Goal: Task Accomplishment & Management: Complete application form

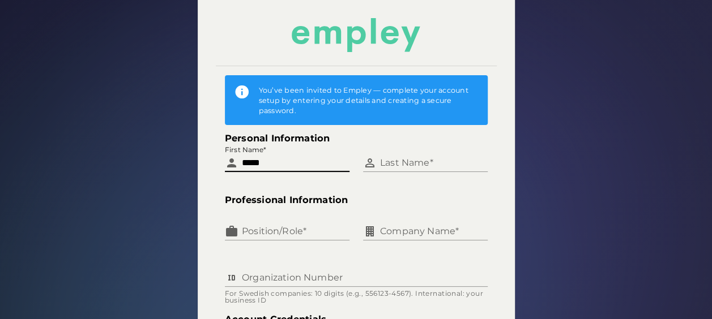
type input "*****"
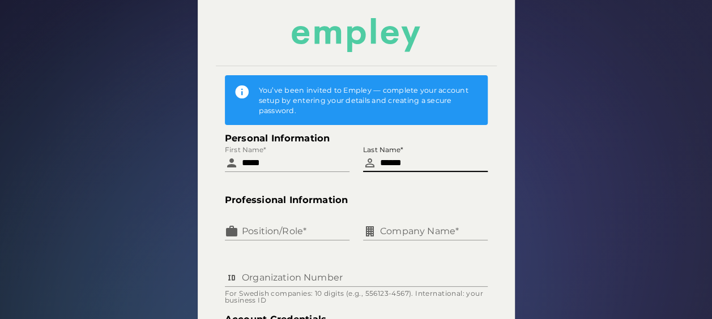
type input "******"
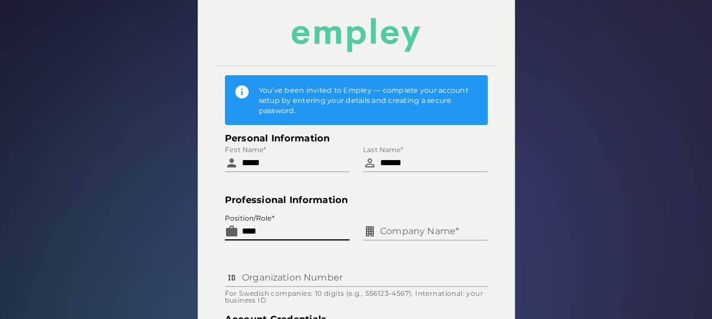
type input "****"
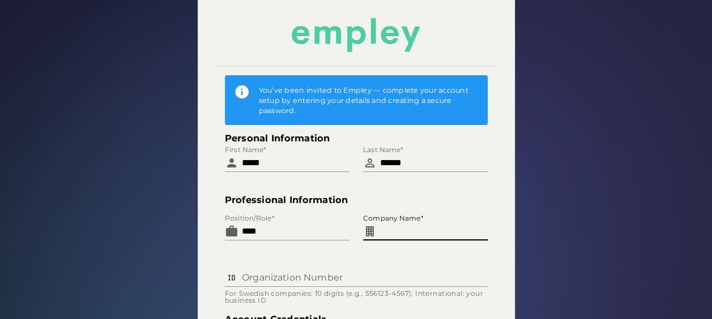
type input "*"
type input "**********"
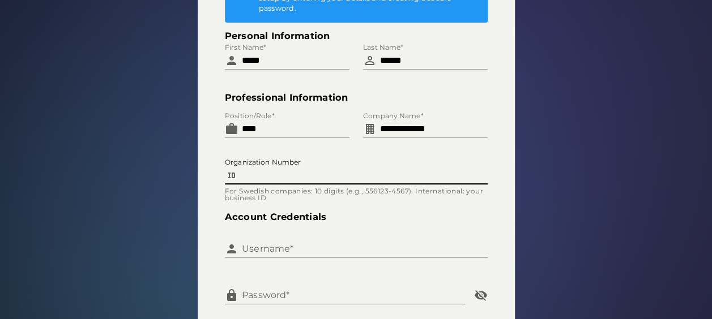
scroll to position [113, 0]
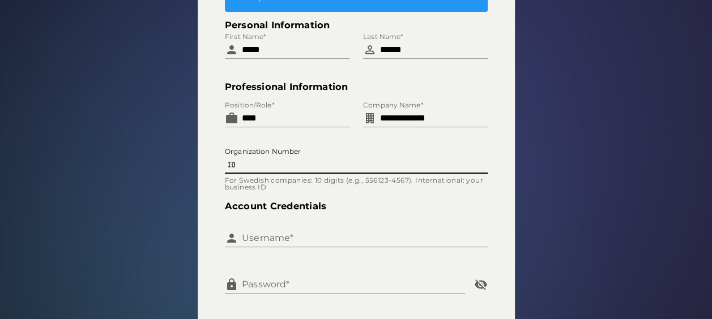
click at [425, 235] on input "Username*" at bounding box center [362, 233] width 249 height 27
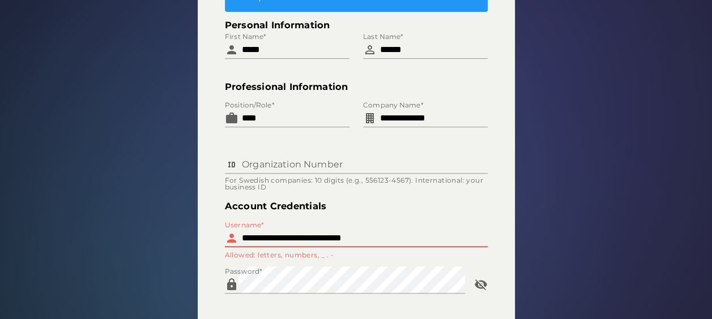
click at [299, 237] on input "**********" at bounding box center [362, 233] width 249 height 27
drag, startPoint x: 402, startPoint y: 237, endPoint x: 268, endPoint y: 237, distance: 134.2
click at [268, 237] on input "**********" at bounding box center [362, 233] width 249 height 27
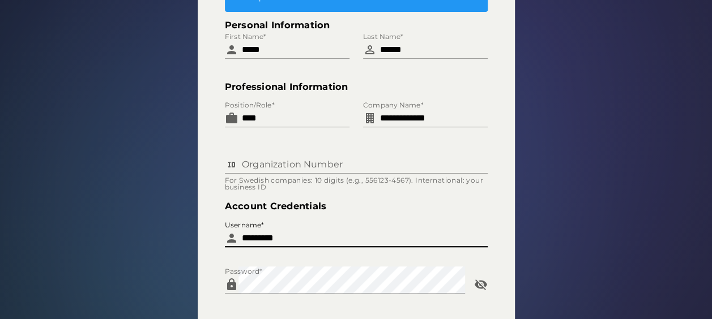
type input "*********"
click at [560, 224] on div "**********" at bounding box center [356, 156] width 726 height 552
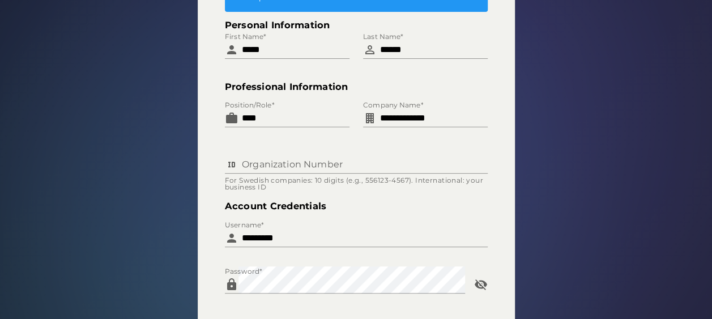
drag, startPoint x: 560, startPoint y: 224, endPoint x: 594, endPoint y: 283, distance: 68.0
click at [594, 283] on div "**********" at bounding box center [356, 156] width 726 height 552
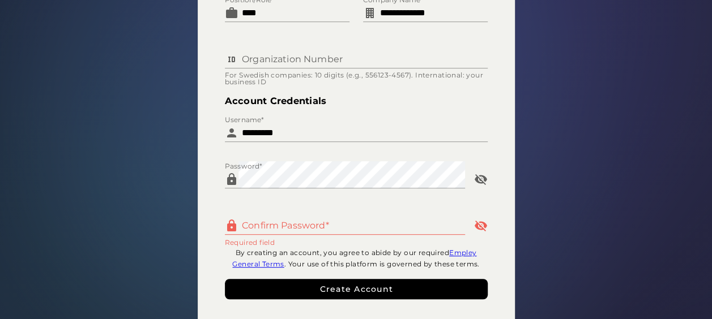
scroll to position [227, 0]
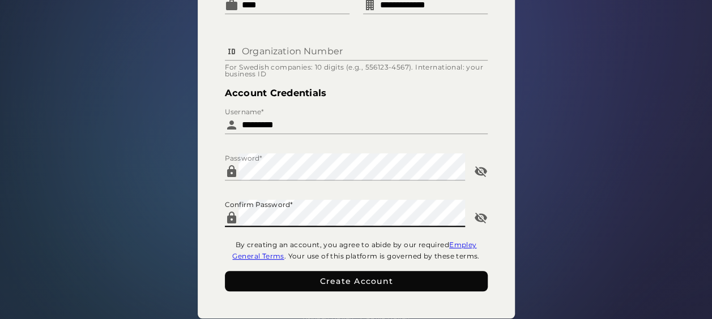
click at [383, 281] on span "Create Account" at bounding box center [356, 281] width 74 height 10
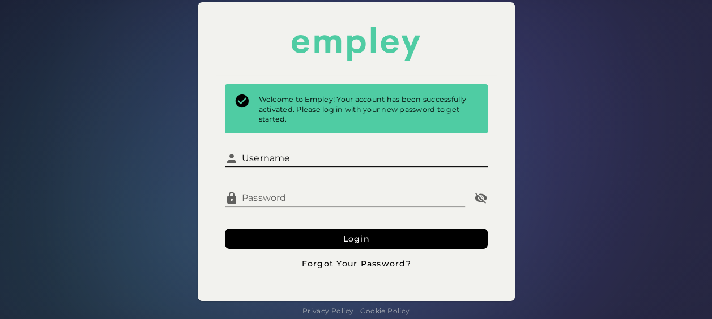
click at [344, 161] on input "Username" at bounding box center [362, 153] width 249 height 27
type input "*********"
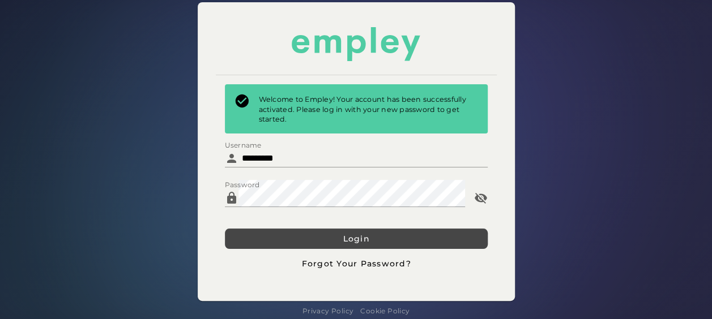
click at [374, 245] on button "Login" at bounding box center [356, 239] width 263 height 20
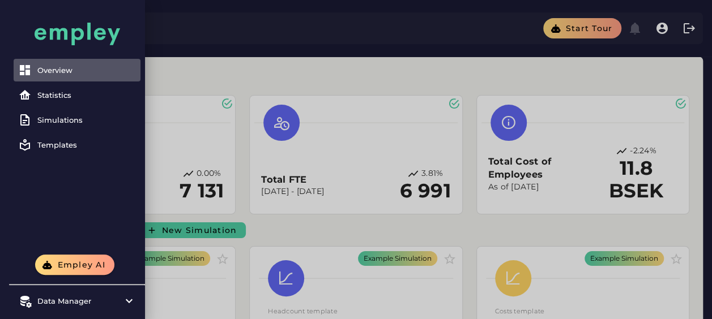
click at [203, 67] on div at bounding box center [356, 271] width 712 height 543
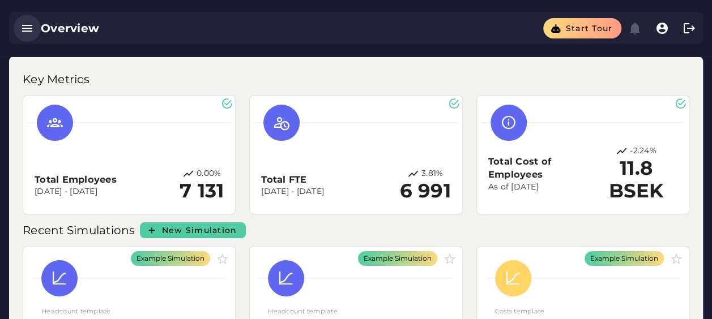
click at [24, 29] on icon "button" at bounding box center [27, 29] width 14 height 14
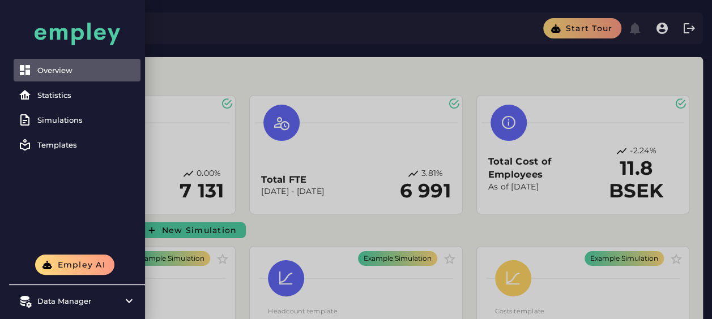
click at [236, 78] on div at bounding box center [356, 271] width 712 height 543
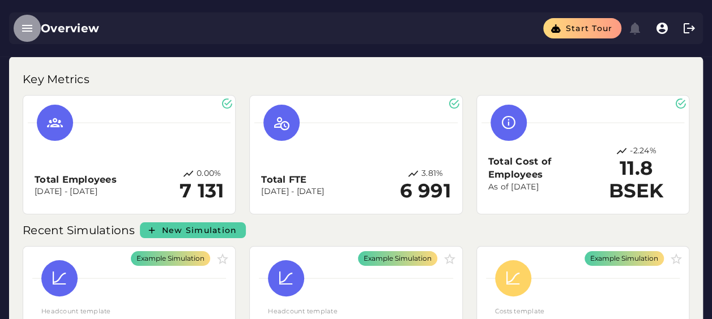
click at [25, 26] on icon "button" at bounding box center [27, 29] width 14 height 14
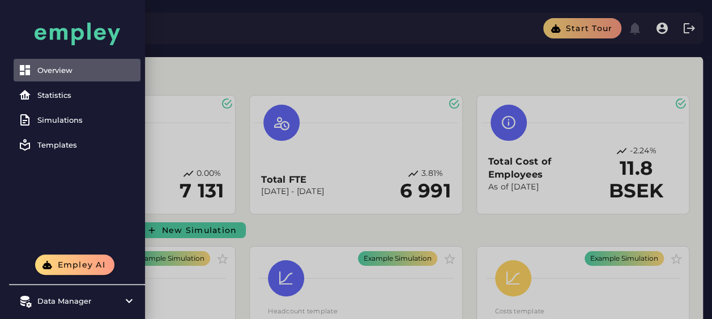
click at [302, 73] on div at bounding box center [356, 271] width 712 height 543
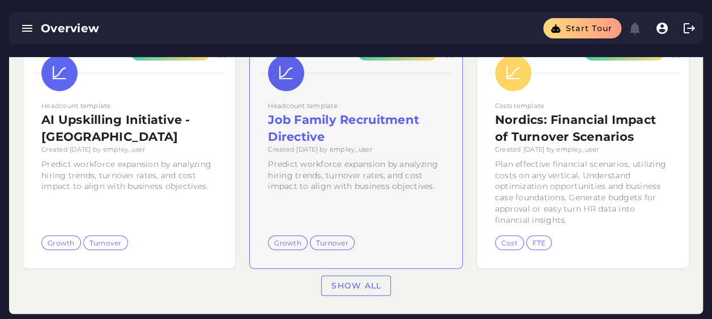
scroll to position [222, 0]
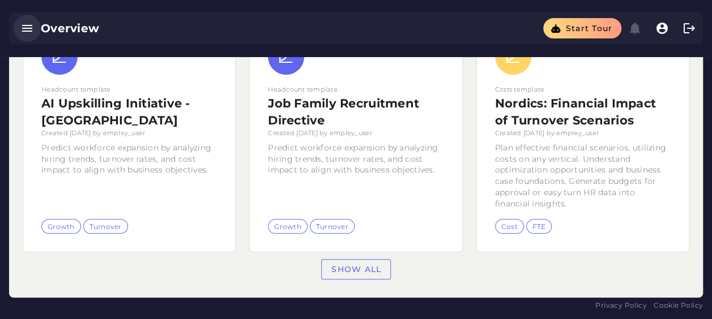
click at [31, 25] on icon "button" at bounding box center [27, 29] width 14 height 14
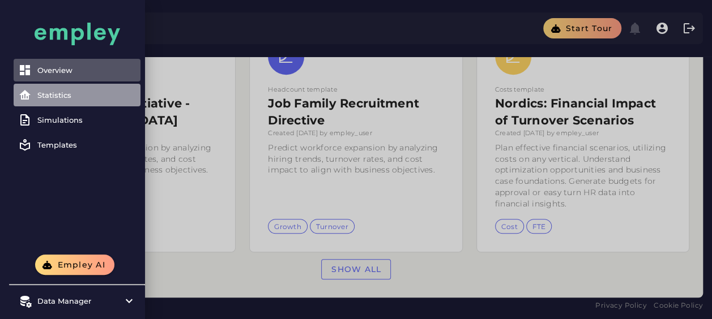
click at [61, 100] on link "Statistics" at bounding box center [77, 95] width 127 height 23
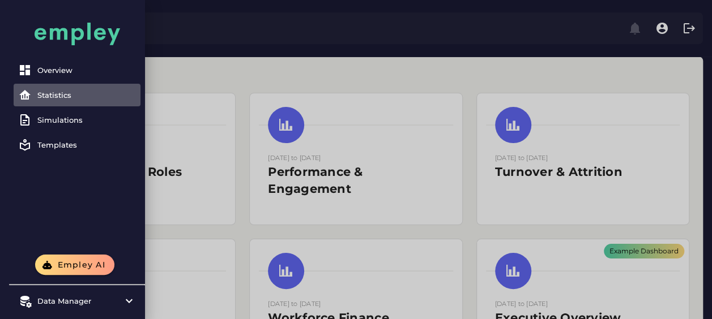
click at [233, 67] on div at bounding box center [356, 262] width 712 height 524
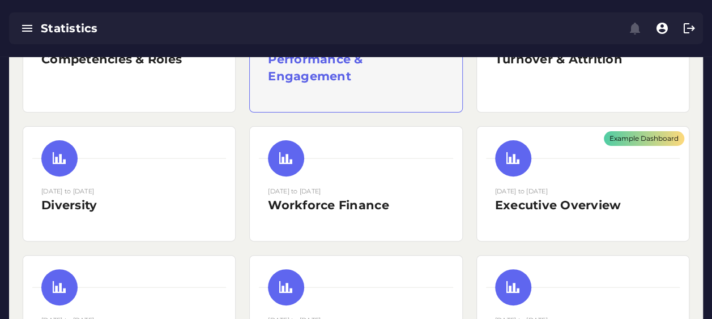
scroll to position [170, 0]
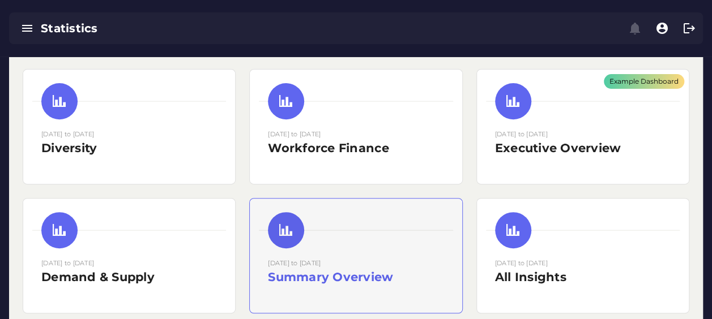
click at [449, 296] on div "[DATE] to [DATE] Summary Overview" at bounding box center [356, 256] width 212 height 114
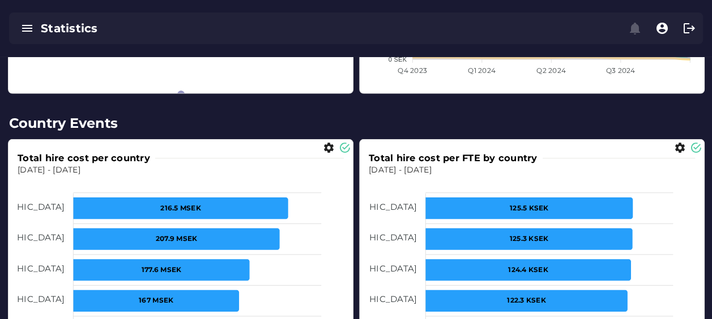
scroll to position [1643, 0]
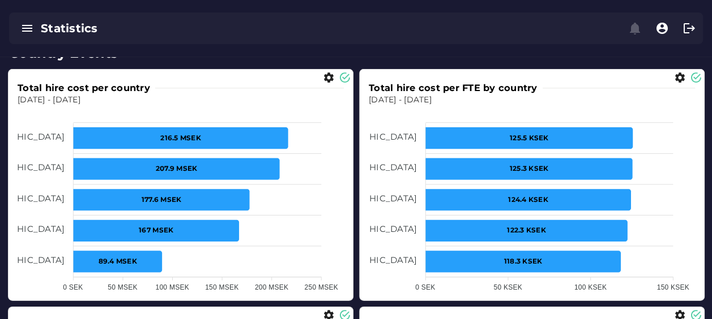
click at [357, 117] on div "Total turnover cost per country [DATE] - [DATE] 159.8 MSEK 159.8 MSEK 125.7 MSE…" at bounding box center [355, 303] width 707 height 481
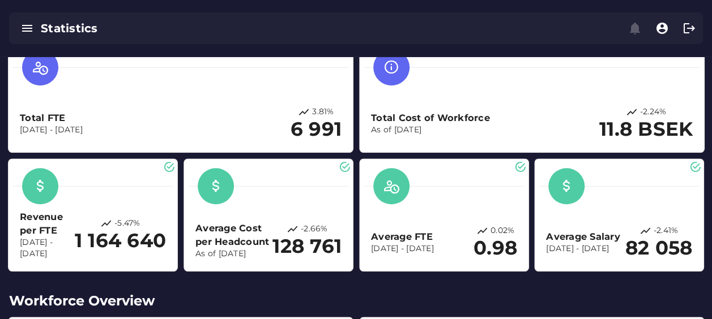
scroll to position [0, 0]
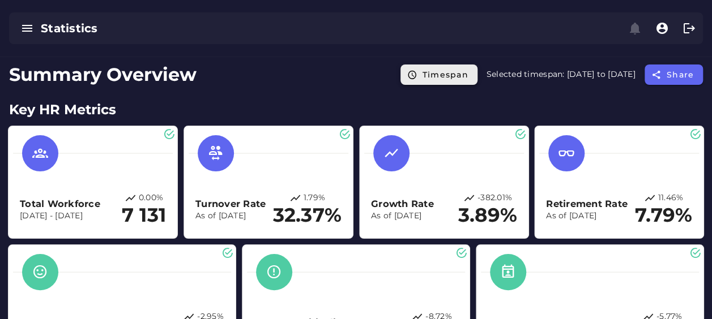
click at [422, 78] on span "Timespan" at bounding box center [445, 75] width 46 height 10
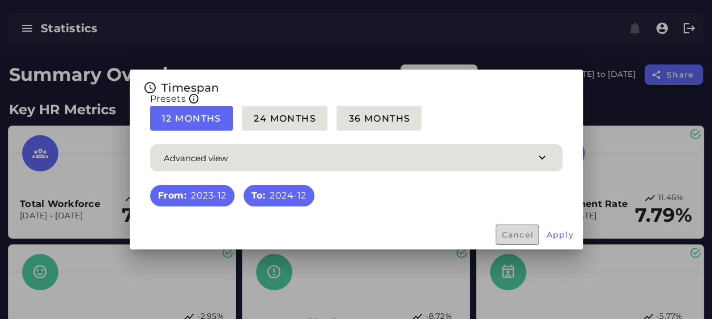
click at [527, 228] on button "Cancel" at bounding box center [517, 235] width 43 height 20
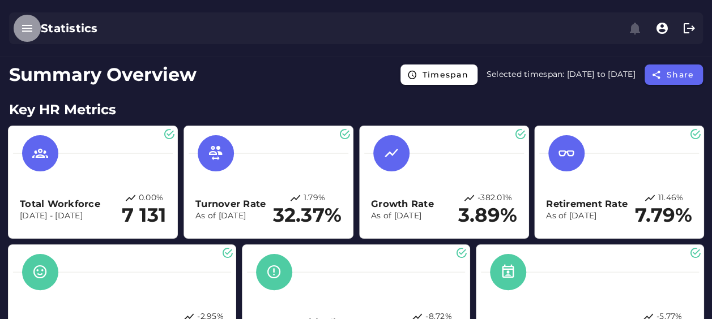
click at [26, 28] on icon "button" at bounding box center [27, 29] width 14 height 14
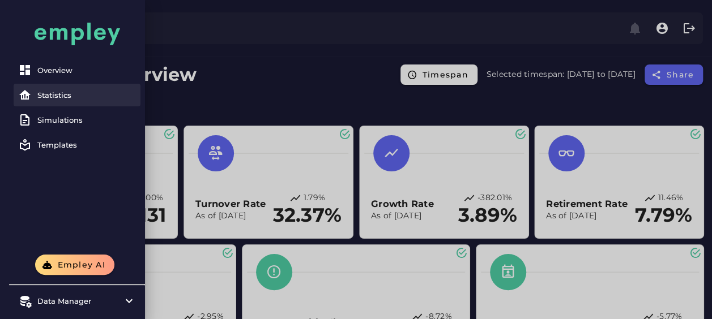
click at [63, 89] on link "Statistics" at bounding box center [77, 95] width 127 height 23
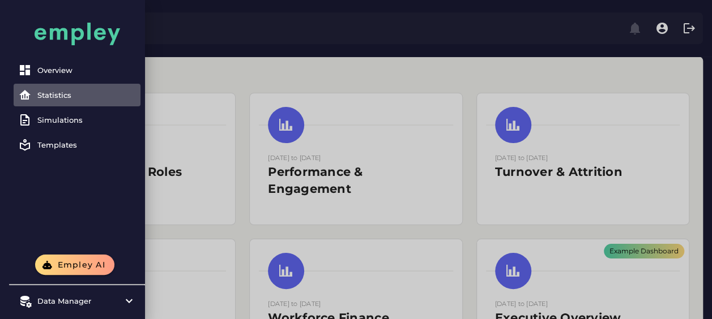
click at [491, 92] on div at bounding box center [356, 262] width 712 height 524
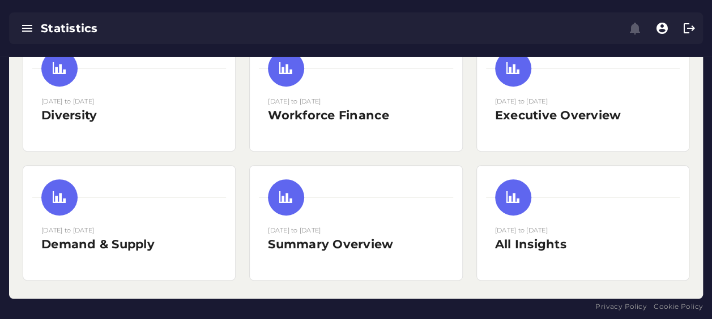
scroll to position [203, 0]
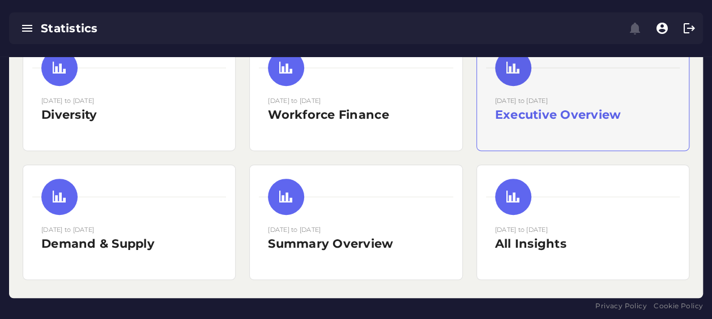
click at [590, 121] on div "Example Dashboard" at bounding box center [583, 93] width 212 height 114
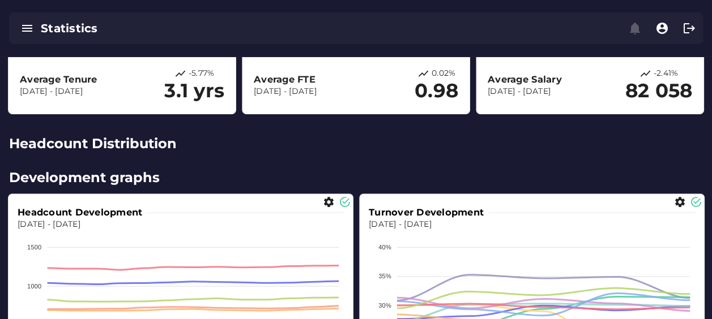
scroll to position [283, 0]
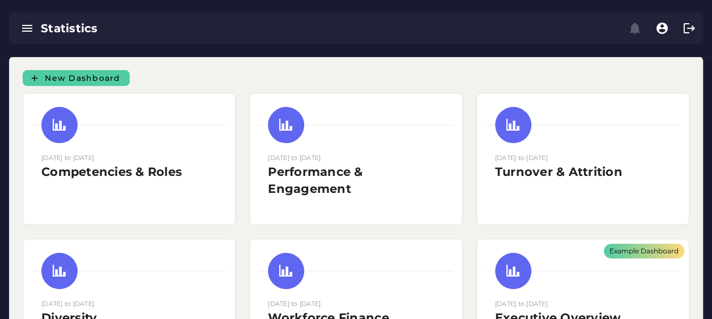
click at [79, 70] on div "New Dashboard" at bounding box center [356, 74] width 680 height 23
click at [78, 75] on span "New Dashboard" at bounding box center [82, 78] width 76 height 10
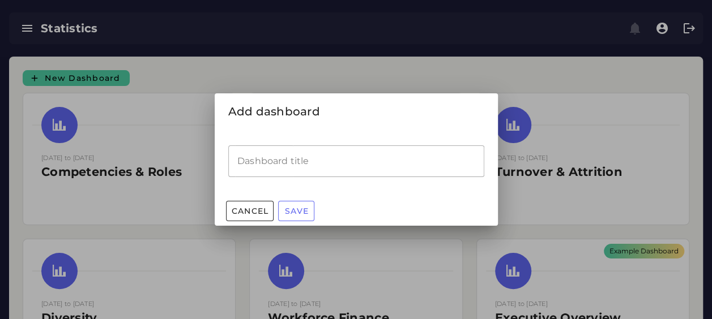
click at [305, 175] on input "Dashboard title" at bounding box center [356, 162] width 256 height 32
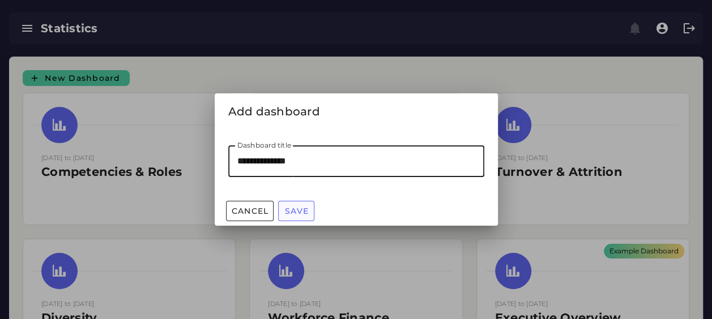
type input "**********"
click at [300, 214] on span "Save" at bounding box center [296, 211] width 24 height 10
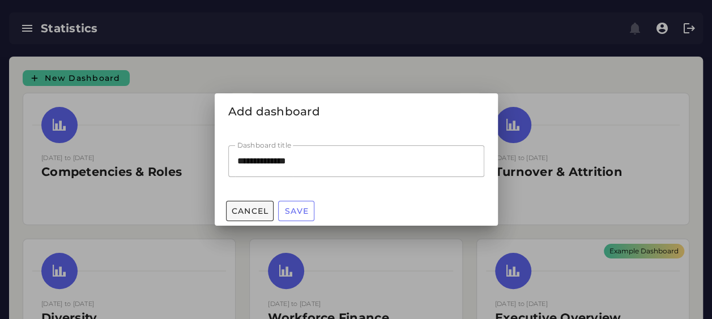
click at [251, 210] on span "Cancel" at bounding box center [250, 211] width 38 height 10
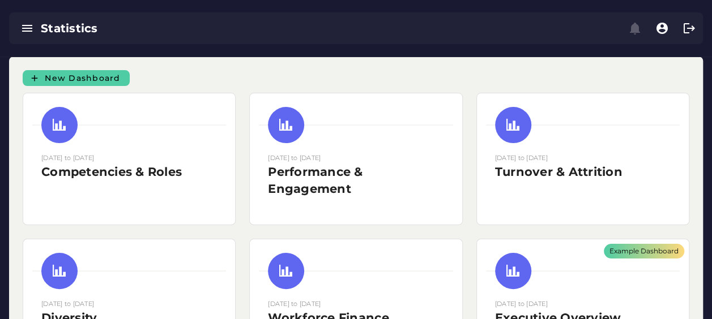
click at [223, 80] on div "New Dashboard" at bounding box center [356, 74] width 680 height 23
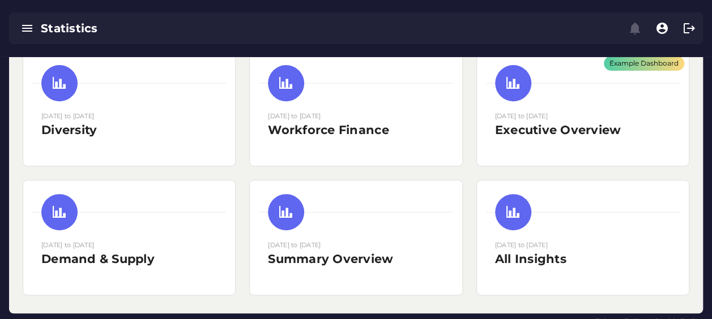
scroll to position [203, 0]
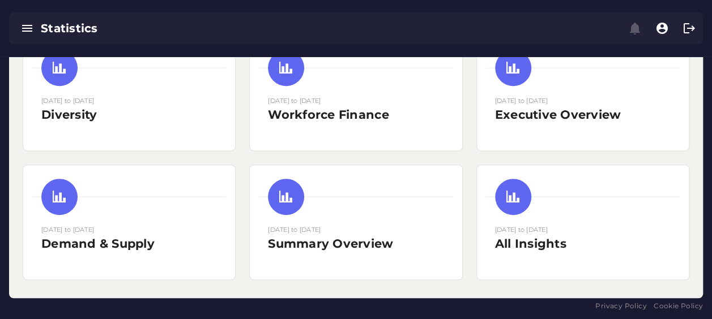
drag, startPoint x: 201, startPoint y: 308, endPoint x: 205, endPoint y: 253, distance: 55.1
click at [201, 307] on div "Privacy Policy Cookie Policy" at bounding box center [356, 306] width 694 height 11
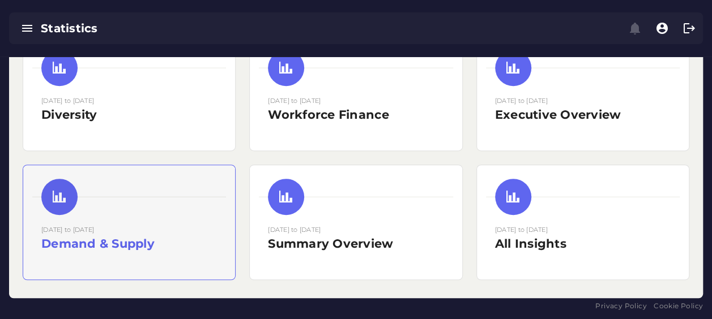
click at [206, 248] on h2 "Demand & Supply" at bounding box center [129, 244] width 176 height 17
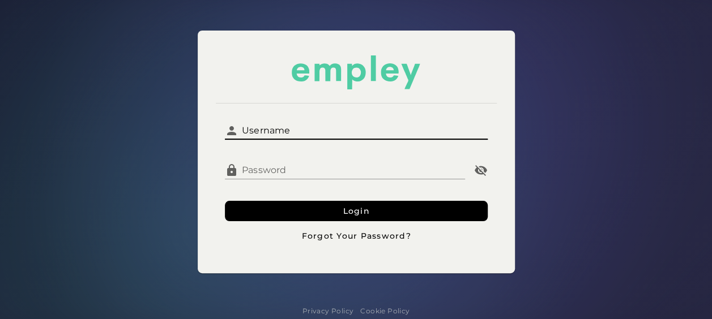
click at [334, 134] on input "Username" at bounding box center [362, 126] width 249 height 27
type input "*********"
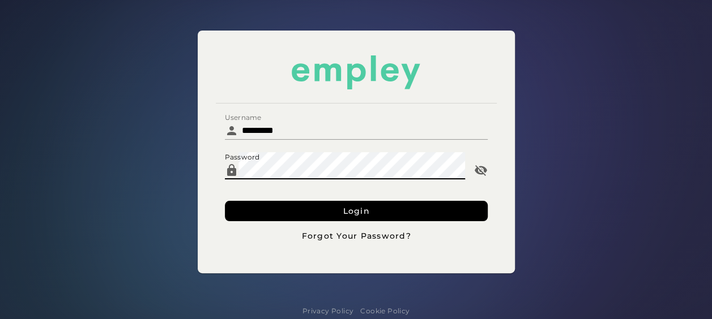
click at [225, 201] on button "Login" at bounding box center [356, 211] width 263 height 20
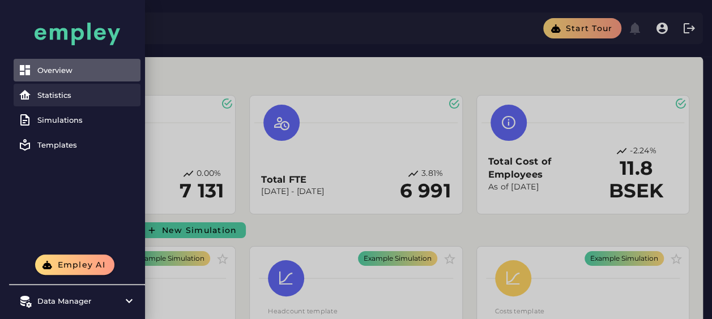
click at [75, 93] on div "Statistics" at bounding box center [86, 95] width 99 height 9
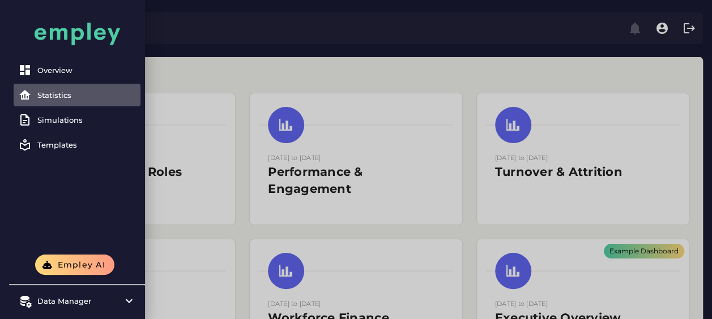
click at [164, 88] on div at bounding box center [356, 262] width 712 height 524
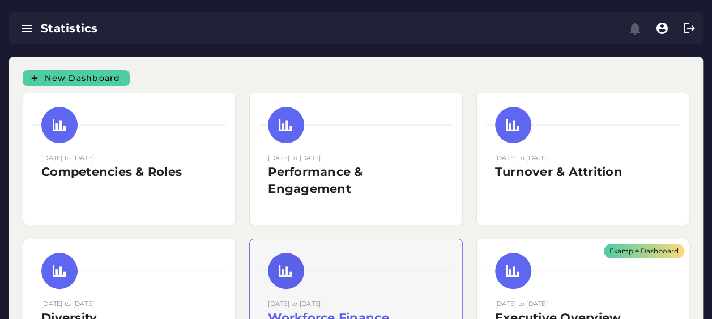
scroll to position [203, 0]
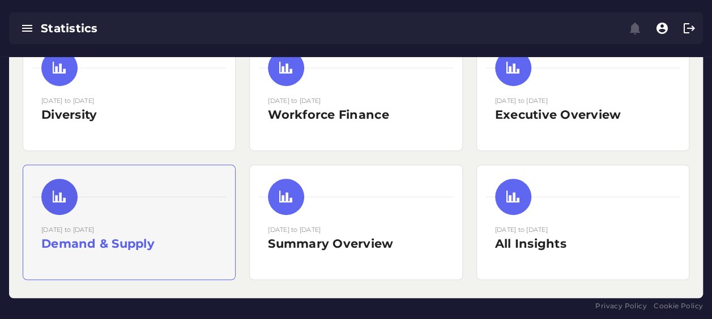
click at [94, 229] on small "[DATE] to [DATE]" at bounding box center [67, 230] width 53 height 8
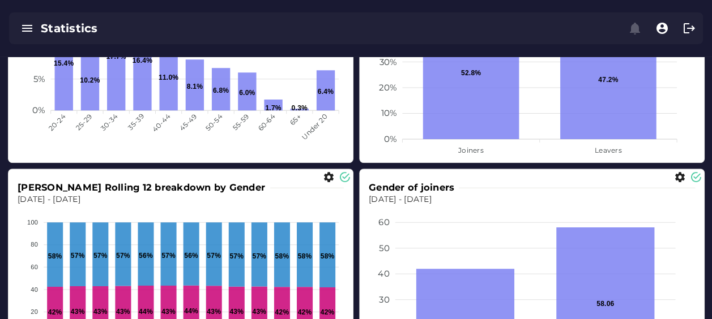
scroll to position [396, 0]
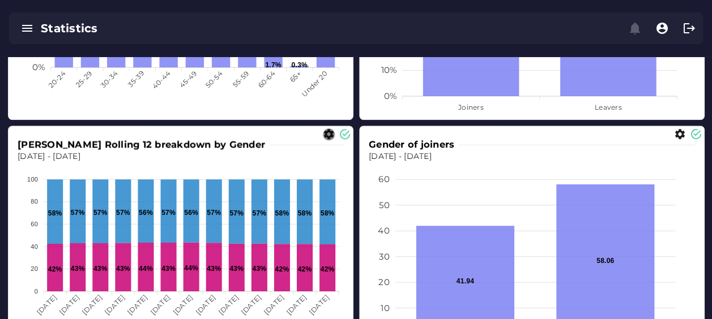
click at [332, 135] on icon "button" at bounding box center [329, 135] width 12 height 12
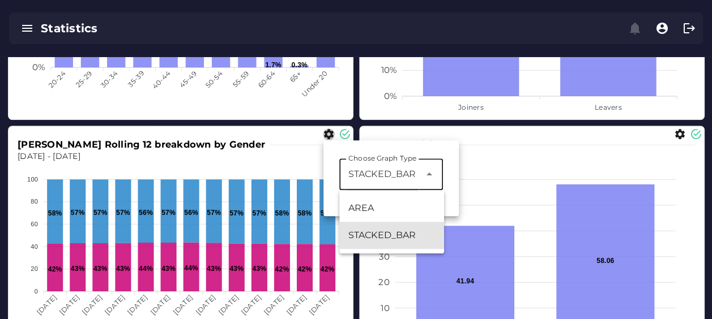
click at [425, 164] on div at bounding box center [428, 175] width 16 height 32
click at [355, 121] on div "Joiners Age Dec 1, 2023 - Dec 31, 2024 20% 20% 15% 15% 10% 10% 5% 5% 0% 0% 15.4…" at bounding box center [355, 122] width 707 height 481
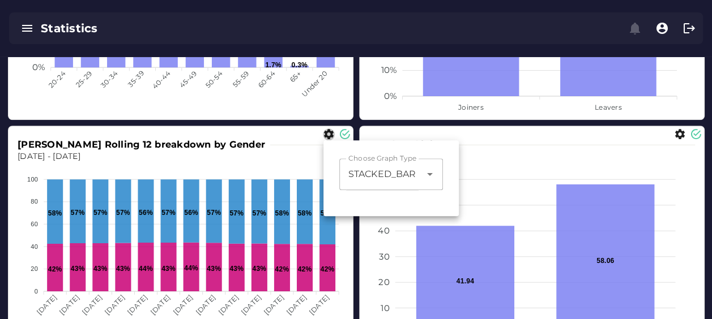
click at [357, 129] on div "Joiners Age Dec 1, 2023 - Dec 31, 2024 20% 20% 15% 15% 10% 10% 5% 5% 0% 0% 15.4…" at bounding box center [355, 122] width 707 height 481
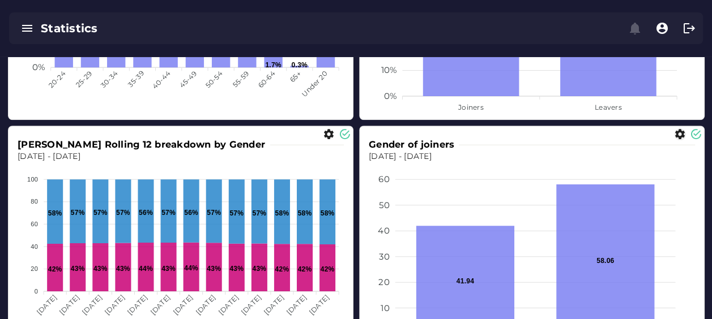
click at [677, 130] on icon "button" at bounding box center [680, 135] width 12 height 12
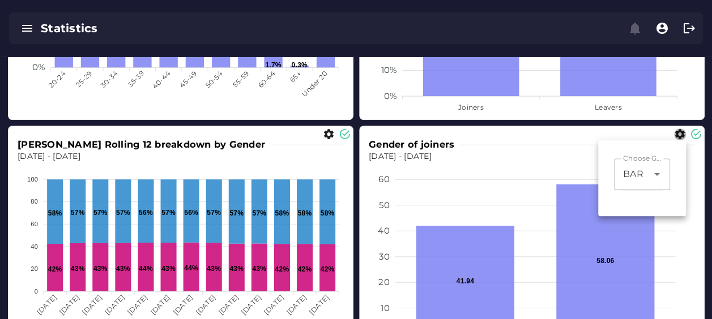
click at [677, 130] on icon "button" at bounding box center [680, 135] width 12 height 12
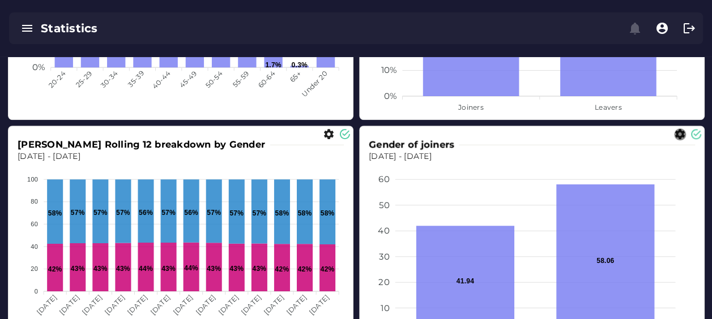
click at [677, 130] on icon "button" at bounding box center [680, 135] width 12 height 12
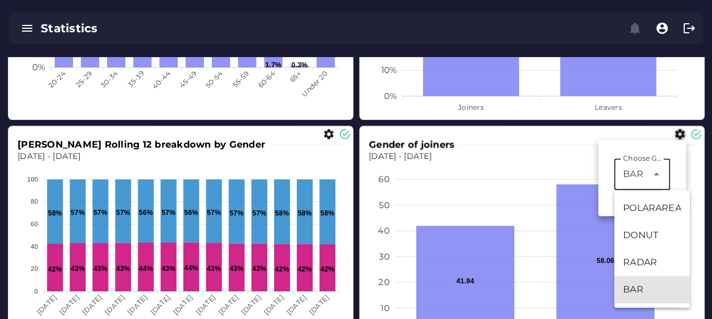
click at [659, 174] on icon at bounding box center [657, 175] width 14 height 14
click at [674, 133] on icon "button" at bounding box center [680, 135] width 12 height 12
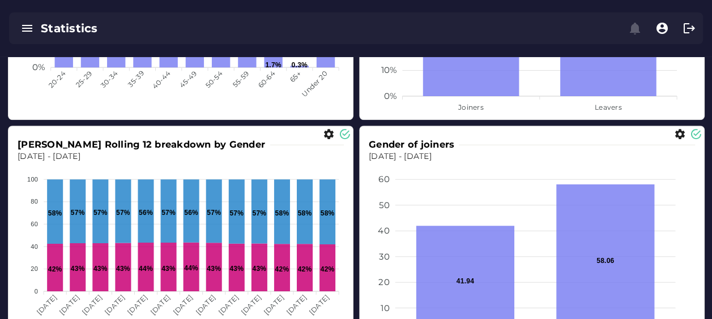
click at [357, 125] on div "Joiners Age Dec 1, 2023 - Dec 31, 2024 20% 20% 15% 15% 10% 10% 5% 5% 0% 0% 15.4…" at bounding box center [355, 122] width 707 height 481
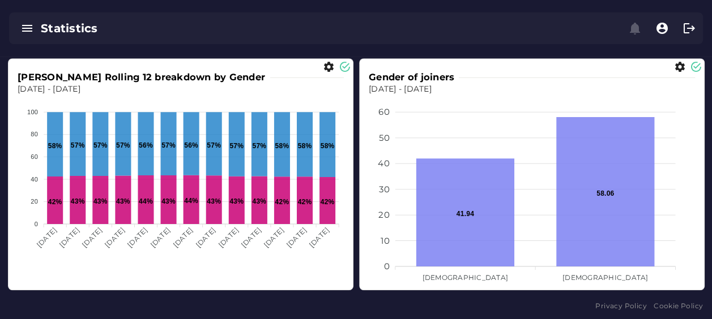
scroll to position [466, 0]
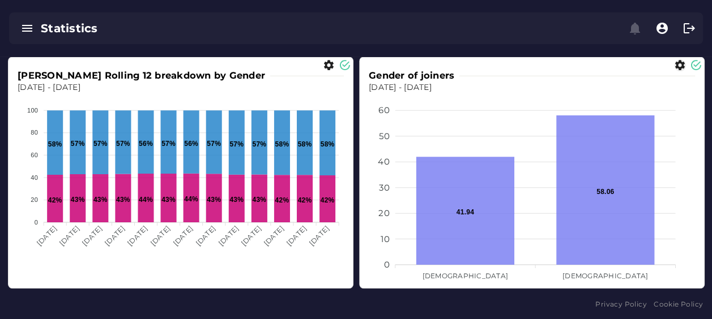
click at [673, 63] on div at bounding box center [524, 65] width 324 height 12
click at [676, 65] on icon "button" at bounding box center [680, 65] width 12 height 12
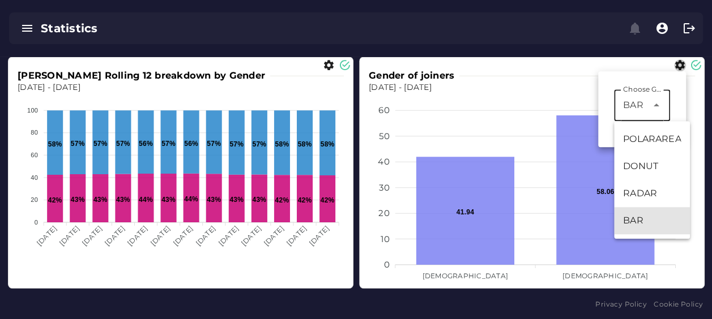
click at [636, 109] on span "BAR" at bounding box center [633, 106] width 20 height 14
click at [636, 165] on div "DONUT" at bounding box center [652, 167] width 58 height 14
type input "*****"
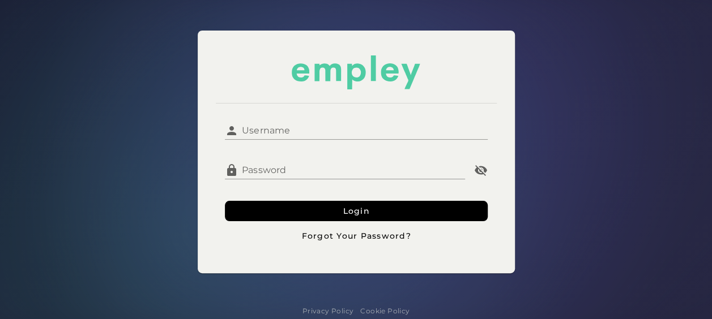
click at [339, 129] on input "Username" at bounding box center [362, 126] width 249 height 27
type input "*********"
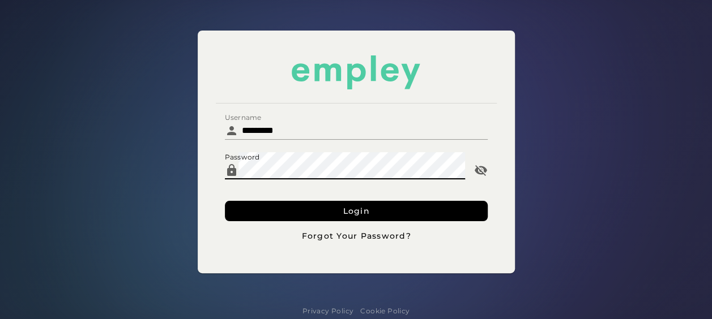
click at [225, 201] on button "Login" at bounding box center [356, 211] width 263 height 20
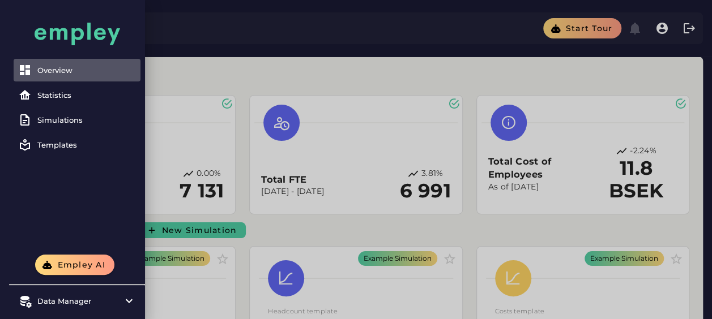
click at [229, 89] on div at bounding box center [356, 271] width 712 height 543
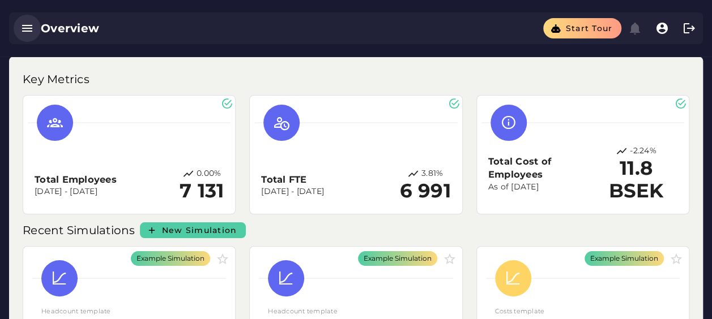
click at [31, 27] on icon "button" at bounding box center [27, 29] width 14 height 14
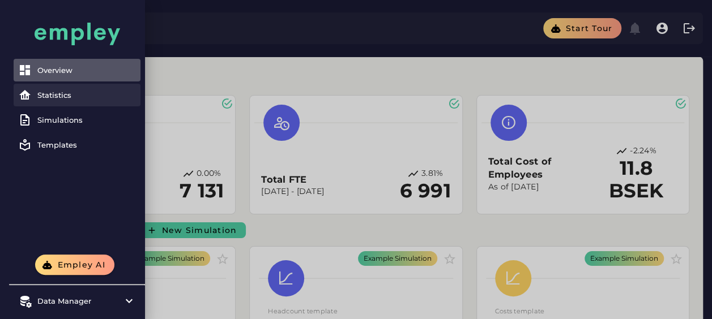
click at [68, 94] on div "Statistics" at bounding box center [86, 95] width 99 height 9
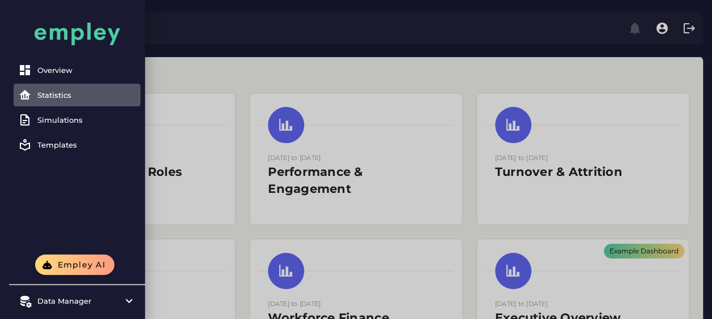
click at [464, 69] on div at bounding box center [356, 262] width 712 height 524
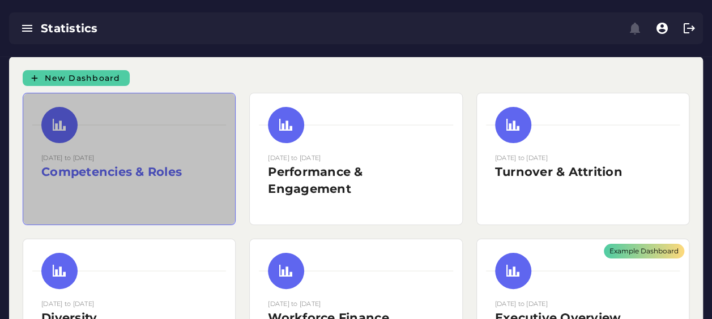
click at [202, 175] on h2 "Competencies & Roles" at bounding box center [129, 172] width 176 height 17
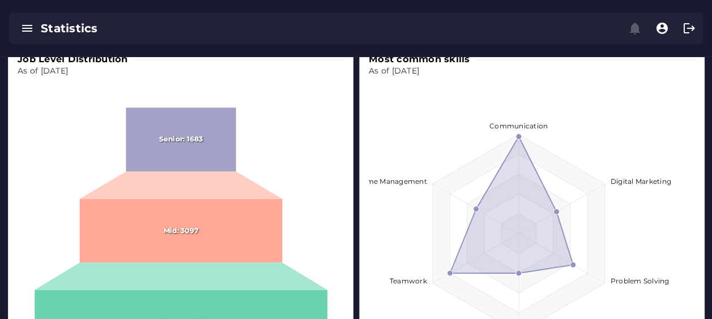
scroll to position [227, 0]
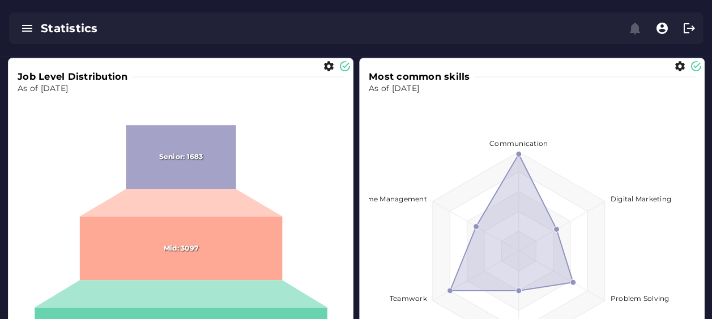
click at [357, 133] on div "Job Level Distribution As of Dec 31, 2024 Senior: 1683 Mid: 3097 Junior: 4476 M…" at bounding box center [355, 233] width 707 height 362
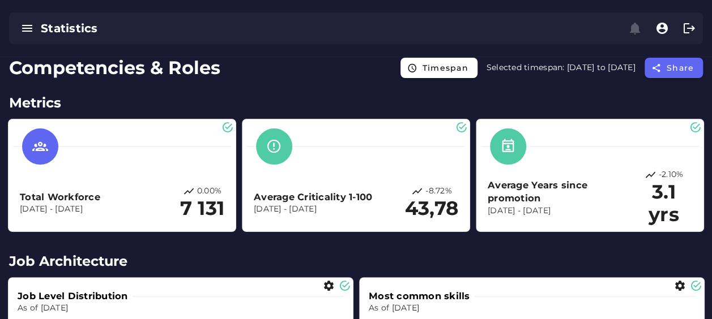
scroll to position [0, 0]
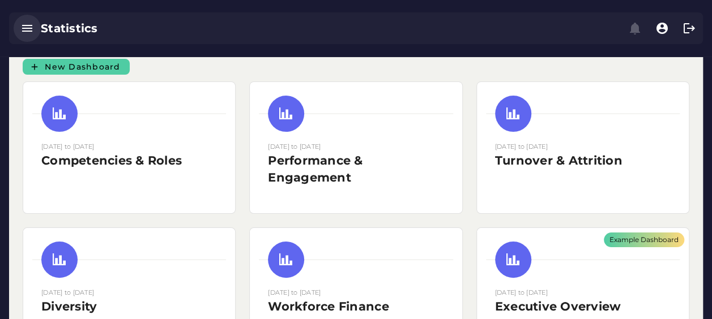
scroll to position [57, 0]
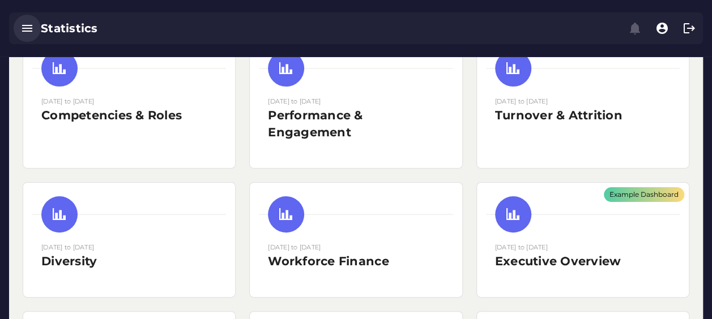
click at [34, 26] on button "button" at bounding box center [27, 28] width 27 height 27
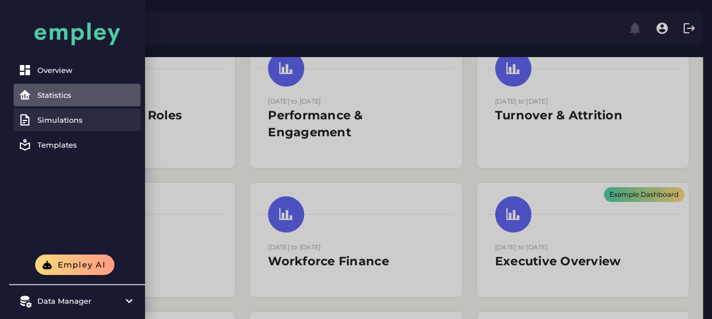
click at [51, 120] on div "Simulations" at bounding box center [86, 120] width 99 height 9
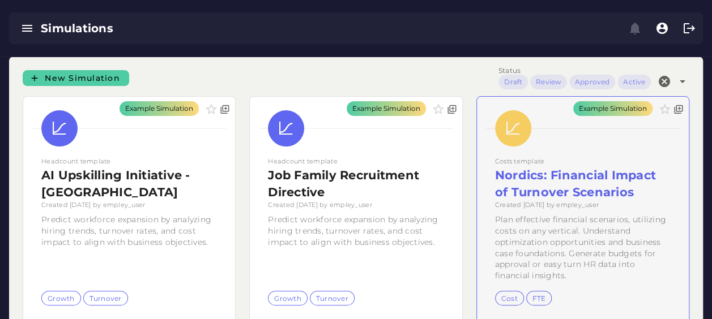
click at [619, 180] on div "Example Simulation" at bounding box center [583, 210] width 212 height 227
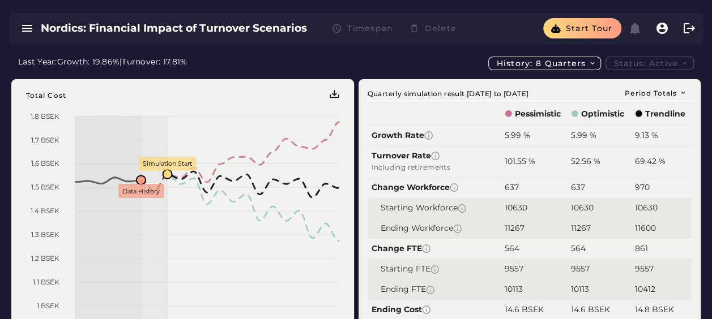
click at [711, 35] on div "Nordics: Financial Impact of Turnover Scenarios Timespan Delete Start tour" at bounding box center [356, 28] width 712 height 57
click at [358, 63] on div "Last Year: Growth: 19.86% | Turnover: 17.81% History: 8 quarters Status: Active" at bounding box center [356, 64] width 676 height 14
click at [304, 63] on div "Last Year: Growth: 19.86% | Turnover: 17.81% History: 8 quarters Status: Active" at bounding box center [356, 64] width 676 height 14
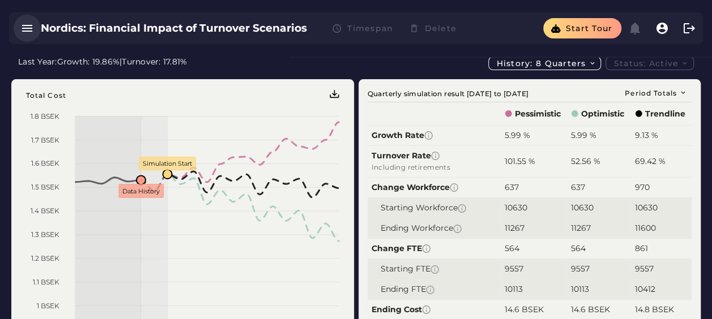
click at [27, 25] on icon "button" at bounding box center [27, 29] width 14 height 14
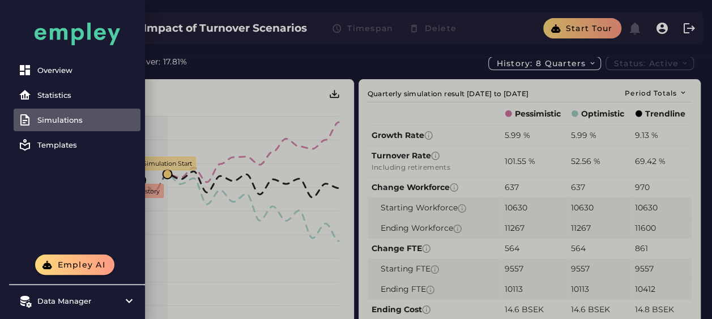
click at [46, 122] on div "Simulations" at bounding box center [86, 120] width 99 height 9
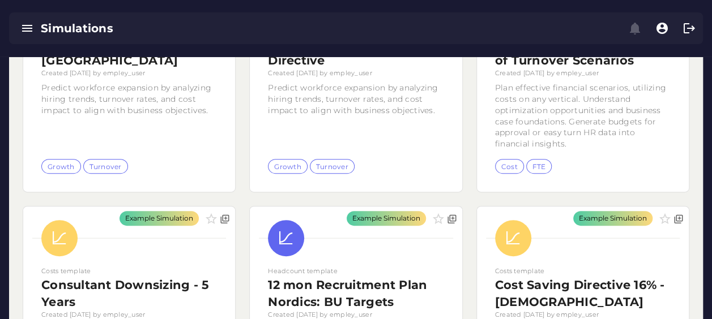
scroll to position [227, 0]
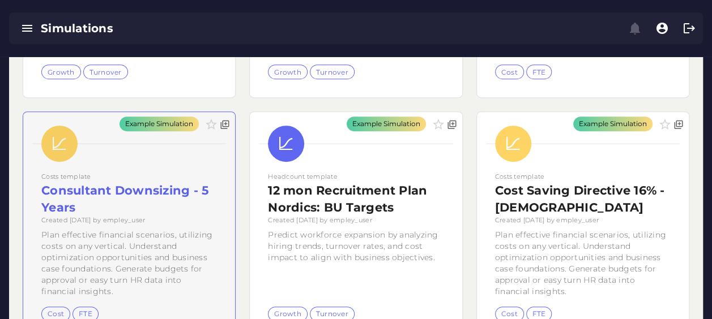
click at [128, 197] on div "Example Simulation" at bounding box center [129, 225] width 212 height 227
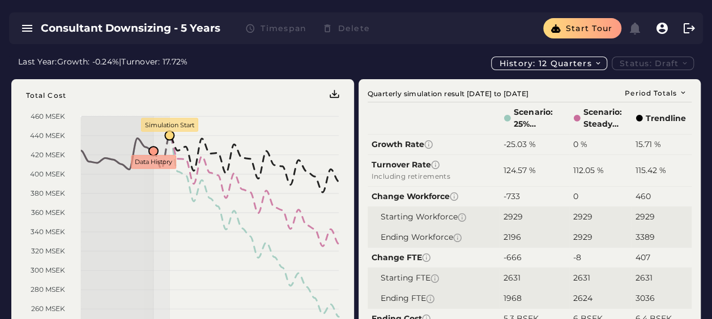
click at [329, 58] on div "Last Year: Growth: -0.24% | Turnover: 17.72% History: 12 quarters Status: Draft" at bounding box center [356, 64] width 676 height 14
click at [29, 28] on icon "button" at bounding box center [27, 29] width 14 height 14
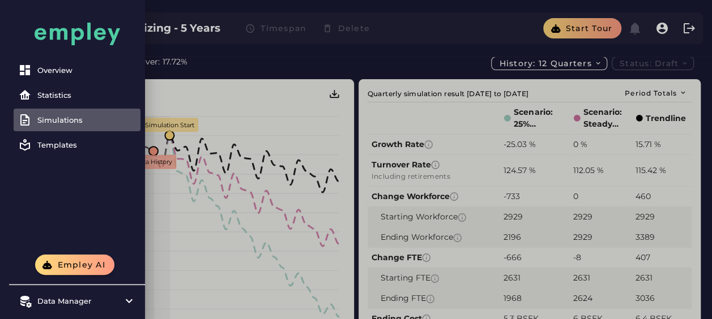
click at [66, 125] on link "Simulations" at bounding box center [77, 120] width 127 height 23
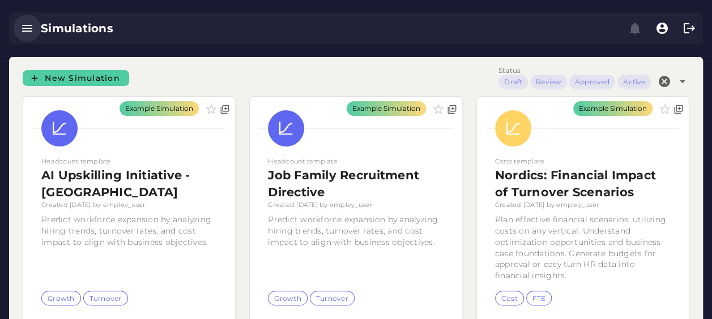
click at [27, 25] on icon "button" at bounding box center [27, 29] width 14 height 14
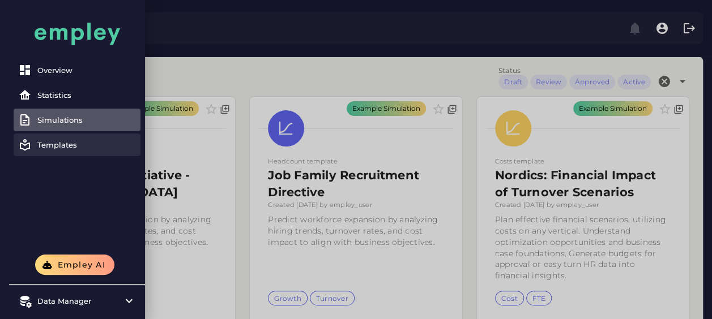
click at [69, 142] on div "Templates" at bounding box center [86, 144] width 99 height 9
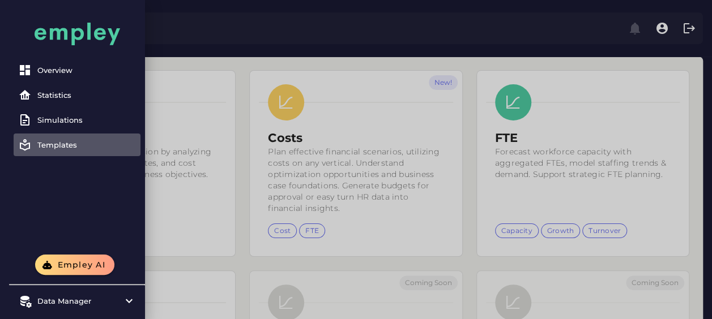
click at [261, 106] on div at bounding box center [356, 249] width 712 height 498
